Goal: Information Seeking & Learning: Learn about a topic

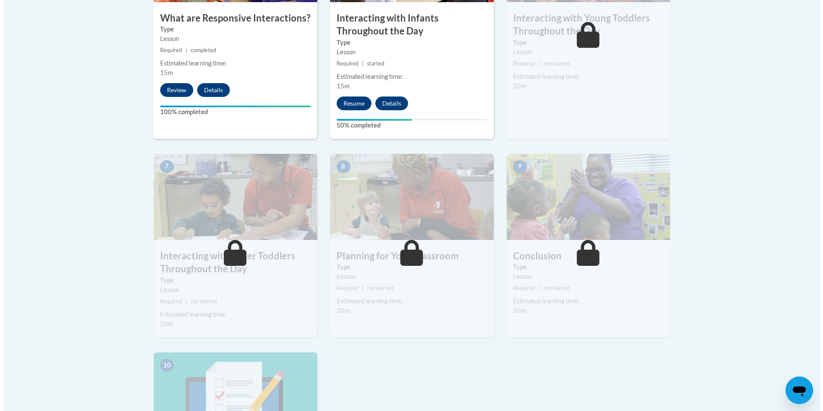
scroll to position [474, 0]
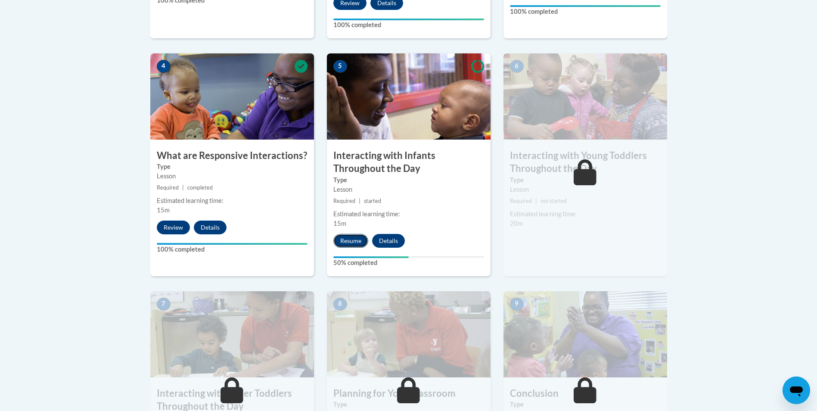
click at [359, 234] on button "Resume" at bounding box center [350, 241] width 35 height 14
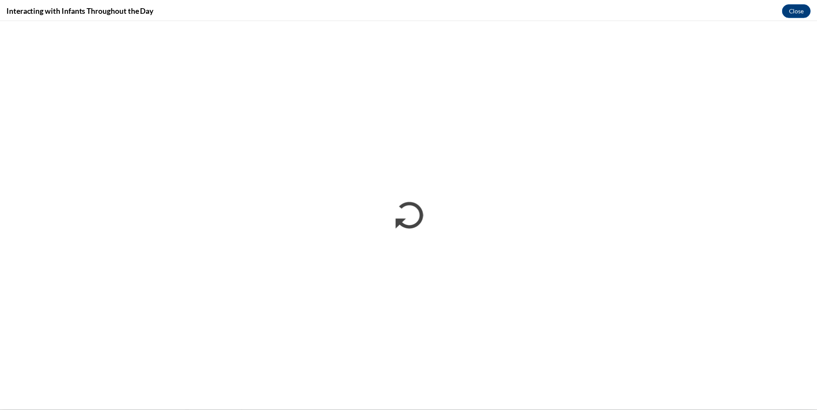
scroll to position [0, 0]
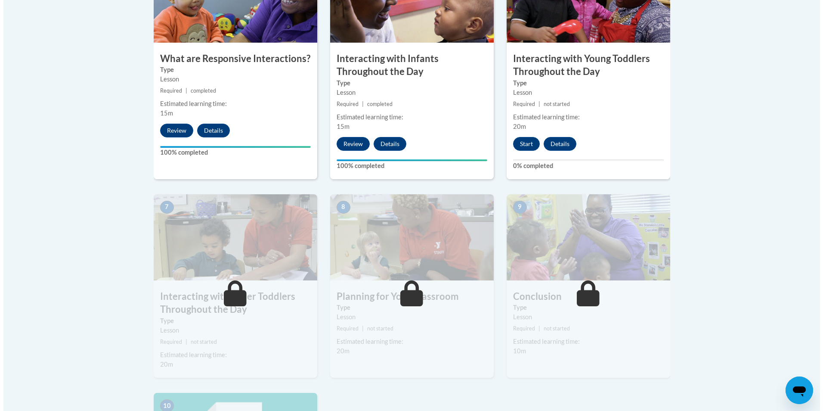
scroll to position [560, 0]
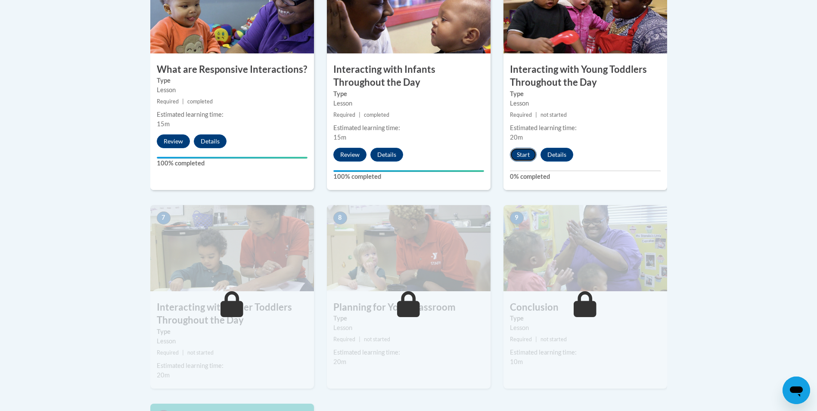
click at [517, 148] on button "Start" at bounding box center [523, 155] width 27 height 14
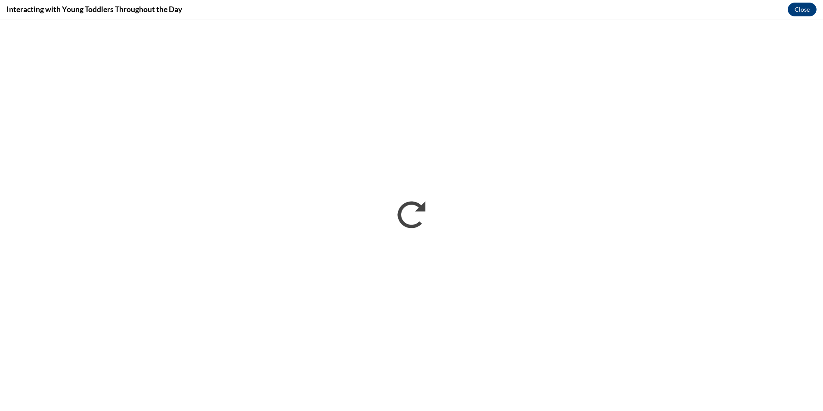
scroll to position [0, 0]
